Goal: Use online tool/utility: Utilize a website feature to perform a specific function

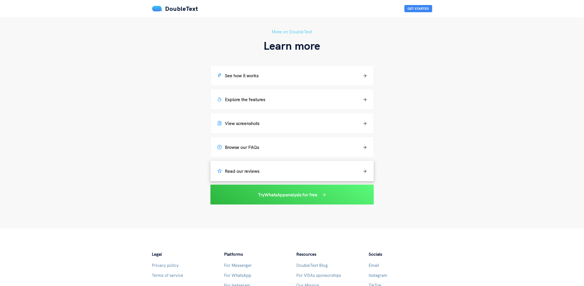
scroll to position [41, 0]
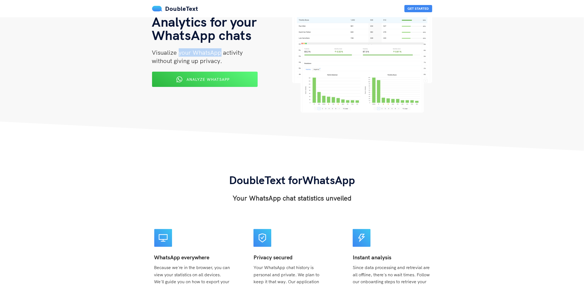
drag, startPoint x: 178, startPoint y: 53, endPoint x: 220, endPoint y: 54, distance: 42.0
click at [220, 54] on span "Visualize your WhatsApp activity" at bounding box center [197, 53] width 91 height 8
click at [223, 56] on span "Visualize your WhatsApp activity" at bounding box center [197, 53] width 91 height 8
click at [203, 53] on span "Visualize your WhatsApp activity" at bounding box center [197, 53] width 91 height 8
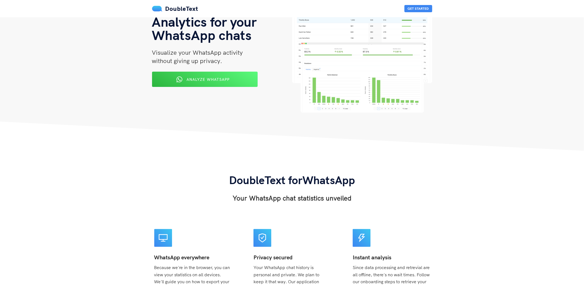
click at [188, 52] on span "Visualize your WhatsApp activity" at bounding box center [197, 53] width 91 height 8
click at [210, 54] on span "Visualize your WhatsApp activity" at bounding box center [197, 53] width 91 height 8
drag, startPoint x: 178, startPoint y: 52, endPoint x: 221, endPoint y: 54, distance: 43.4
click at [221, 54] on span "Visualize your WhatsApp activity" at bounding box center [197, 53] width 91 height 8
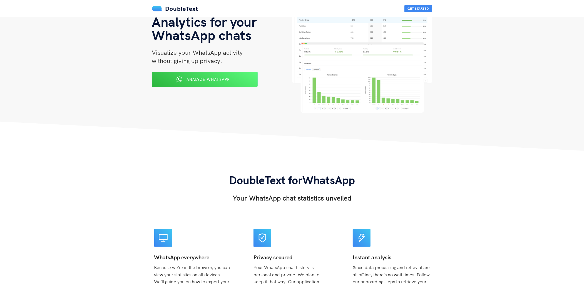
click at [229, 126] on div "WhatsApp chat analyzer Analytics for your WhatsApp chats Visualize your WhatsAp…" at bounding box center [292, 66] width 289 height 125
drag, startPoint x: 178, startPoint y: 53, endPoint x: 220, endPoint y: 53, distance: 41.1
click at [220, 53] on span "Visualize your WhatsApp activity" at bounding box center [197, 53] width 91 height 8
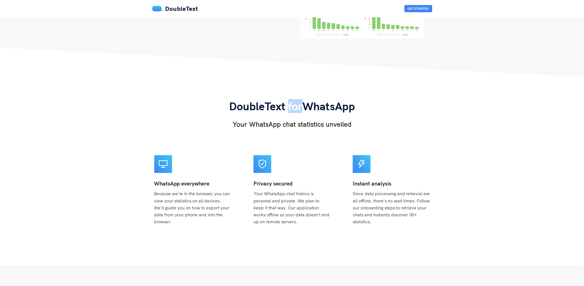
drag, startPoint x: 287, startPoint y: 105, endPoint x: 302, endPoint y: 107, distance: 15.1
click at [302, 107] on span "DoubleText for WhatsApp" at bounding box center [292, 106] width 126 height 14
click at [275, 195] on span "Your WhatsApp chat history is personal and private. We plan to keep it that way…" at bounding box center [292, 208] width 76 height 34
click at [294, 194] on span "Your WhatsApp chat history is personal and private. We plan to keep it that way…" at bounding box center [292, 208] width 76 height 34
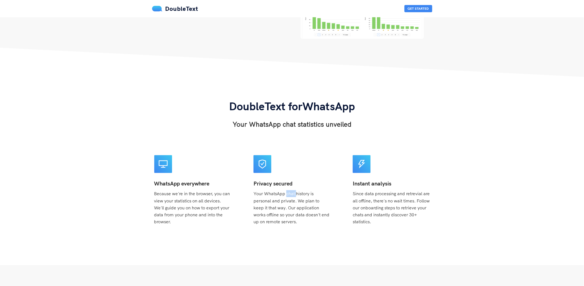
click at [294, 194] on span "Your WhatsApp chat history is personal and private. We plan to keep it that way…" at bounding box center [292, 208] width 76 height 34
click at [272, 195] on span "Your WhatsApp chat history is personal and private. We plan to keep it that way…" at bounding box center [292, 208] width 76 height 34
click at [286, 193] on span "Your WhatsApp chat history is personal and private. We plan to keep it that way…" at bounding box center [292, 208] width 76 height 34
click at [291, 194] on span "Your WhatsApp chat history is personal and private. We plan to keep it that way…" at bounding box center [292, 208] width 76 height 34
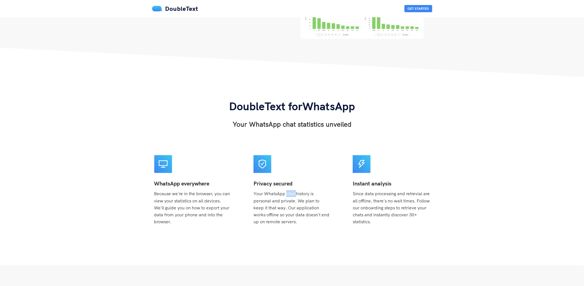
click at [291, 194] on span "Your WhatsApp chat history is personal and private. We plan to keep it that way…" at bounding box center [292, 208] width 76 height 34
